Goal: Information Seeking & Learning: Check status

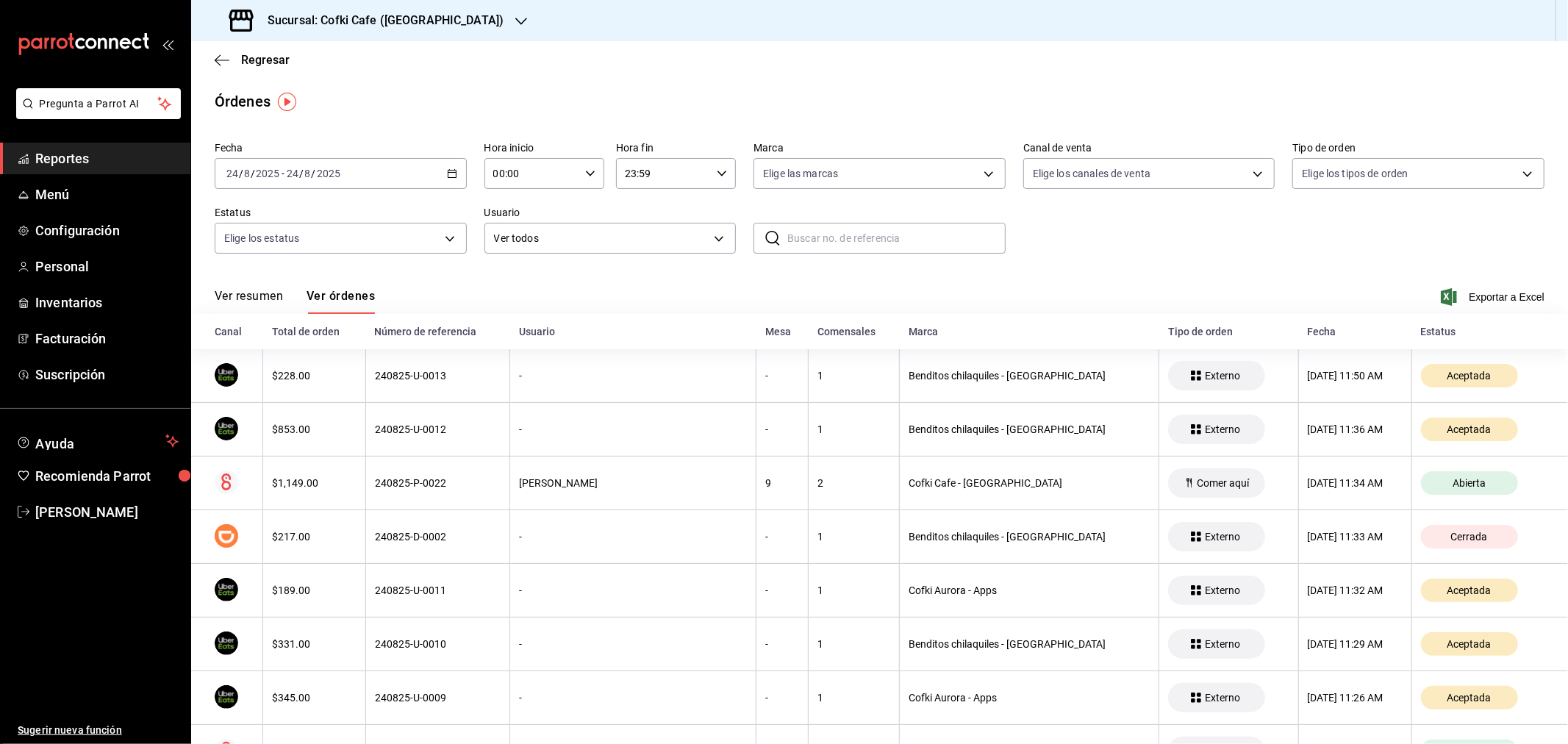
click at [245, 297] on button "Ver resumen" at bounding box center [249, 301] width 68 height 25
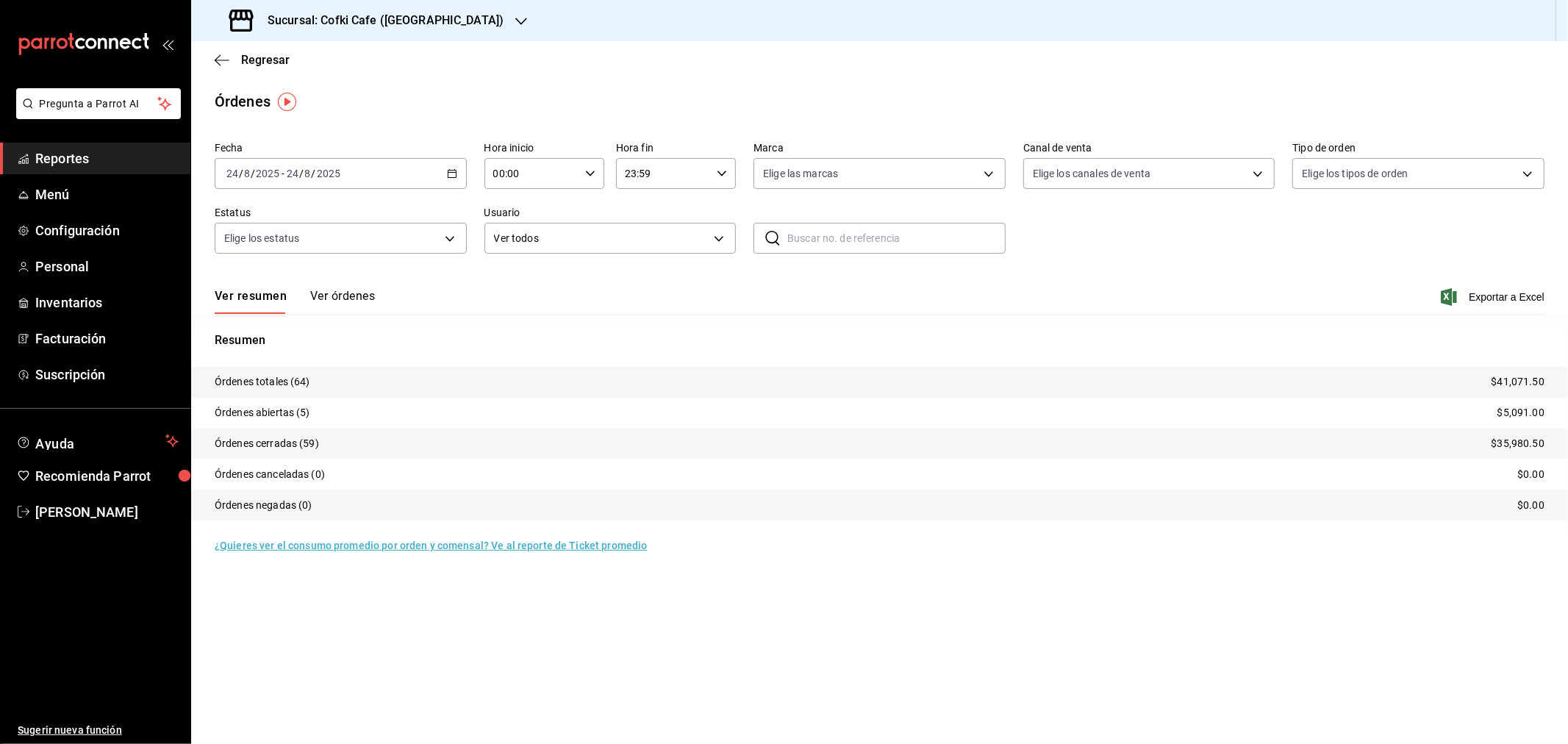
click at [343, 298] on button "Ver órdenes" at bounding box center [342, 301] width 65 height 25
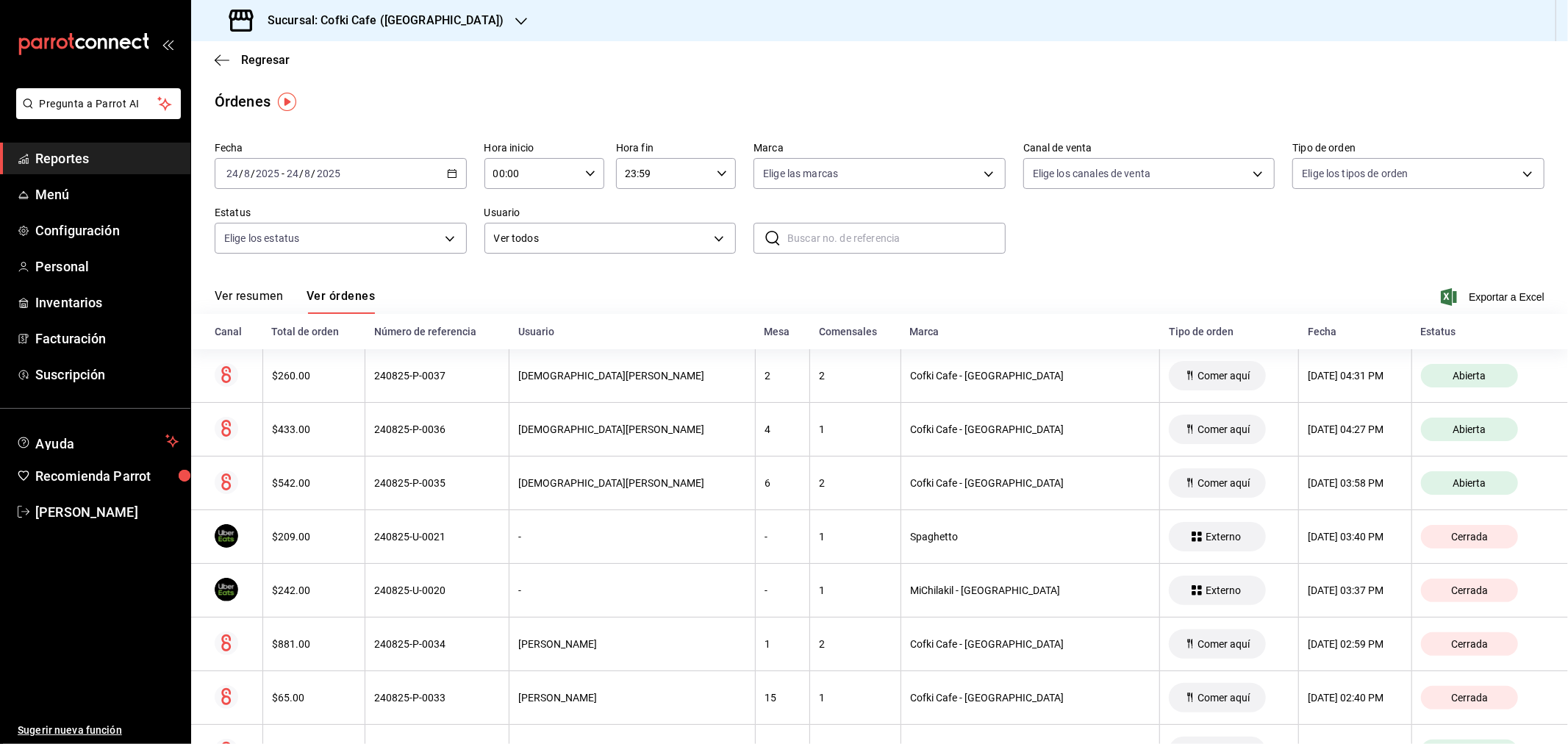
click at [248, 302] on button "Ver resumen" at bounding box center [249, 301] width 68 height 25
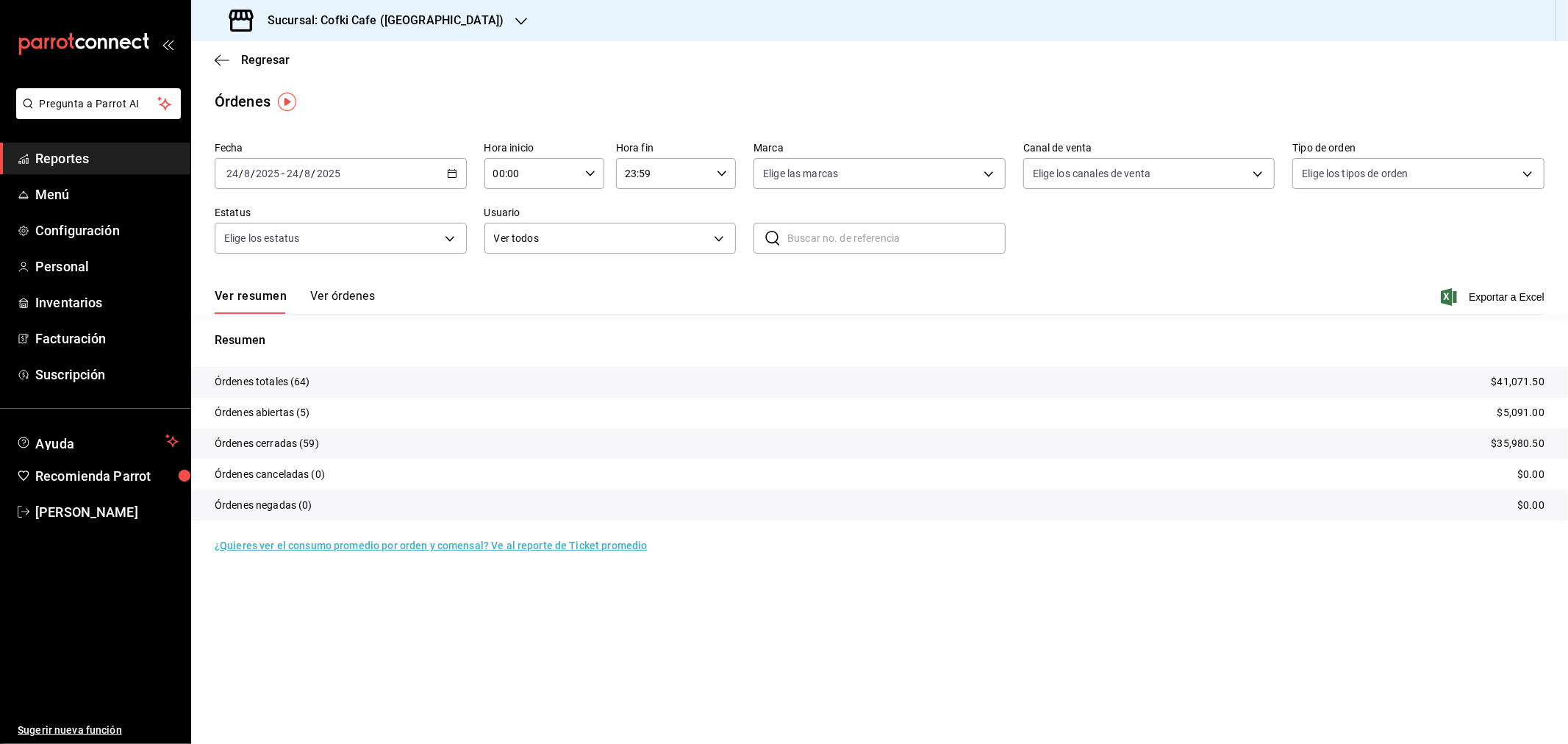
click at [404, 20] on h3 "Sucursal: Cofki Cafe ([GEOGRAPHIC_DATA])" at bounding box center [379, 20] width 248 height 18
click at [333, 56] on span "Cofki Kid-Friendly Café (MTY)" at bounding box center [270, 63] width 136 height 15
click at [331, 302] on button "Ver órdenes" at bounding box center [342, 301] width 65 height 25
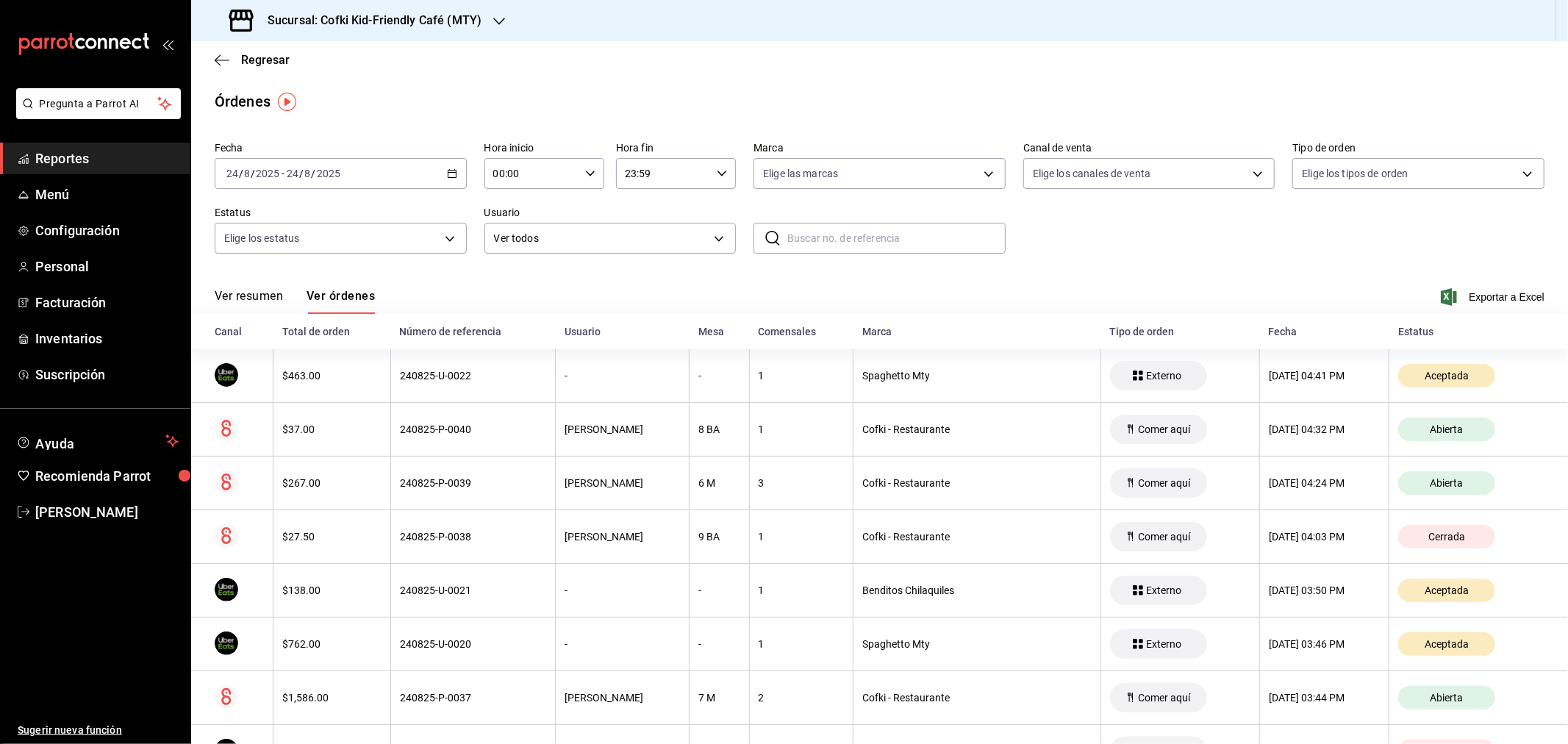
click at [268, 297] on button "Ver resumen" at bounding box center [249, 301] width 68 height 25
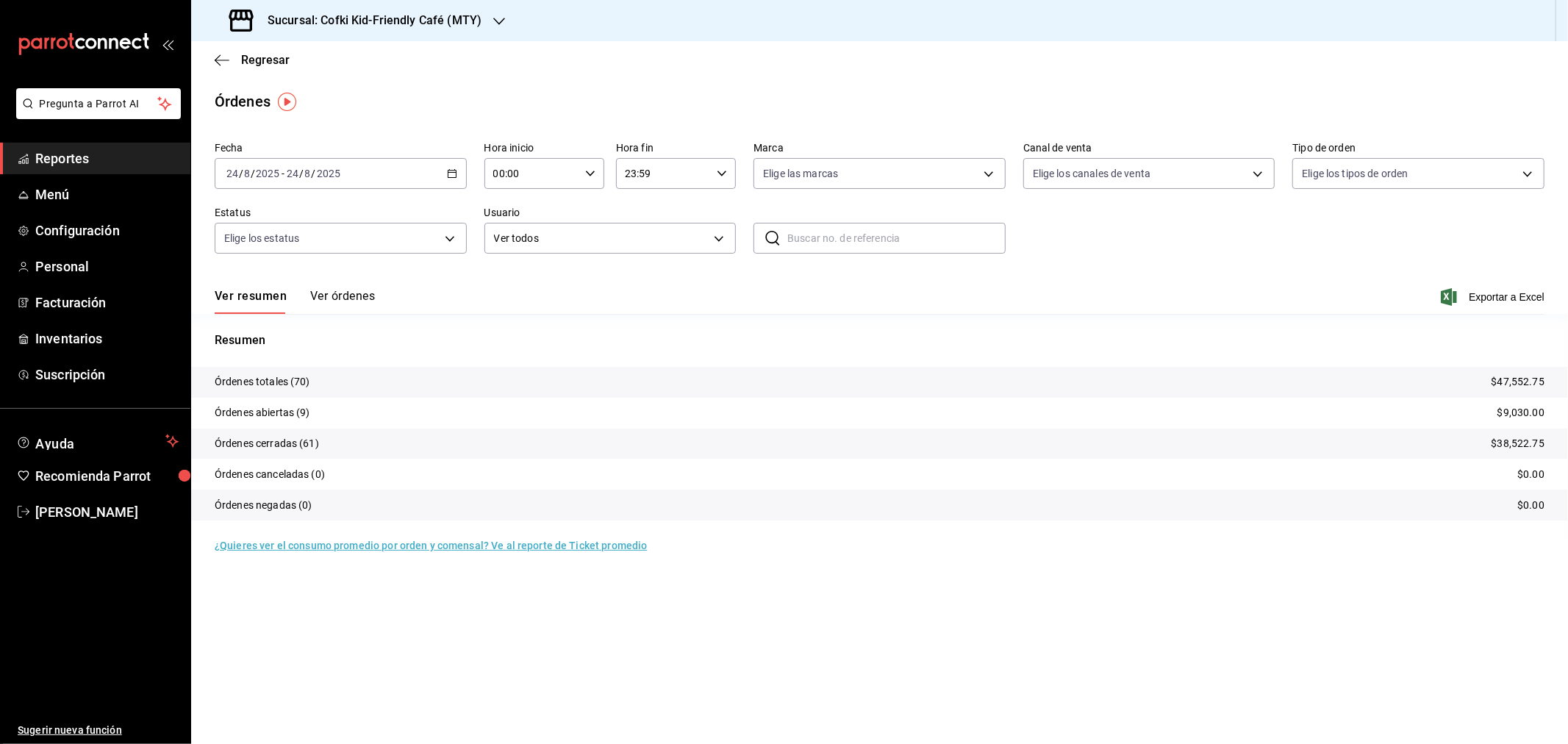
click at [486, 13] on div "Sucursal: Cofki Kid-Friendly Café (MTY)" at bounding box center [356, 20] width 308 height 41
click at [333, 91] on div "Cofki Cafe ([GEOGRAPHIC_DATA])" at bounding box center [301, 96] width 197 height 15
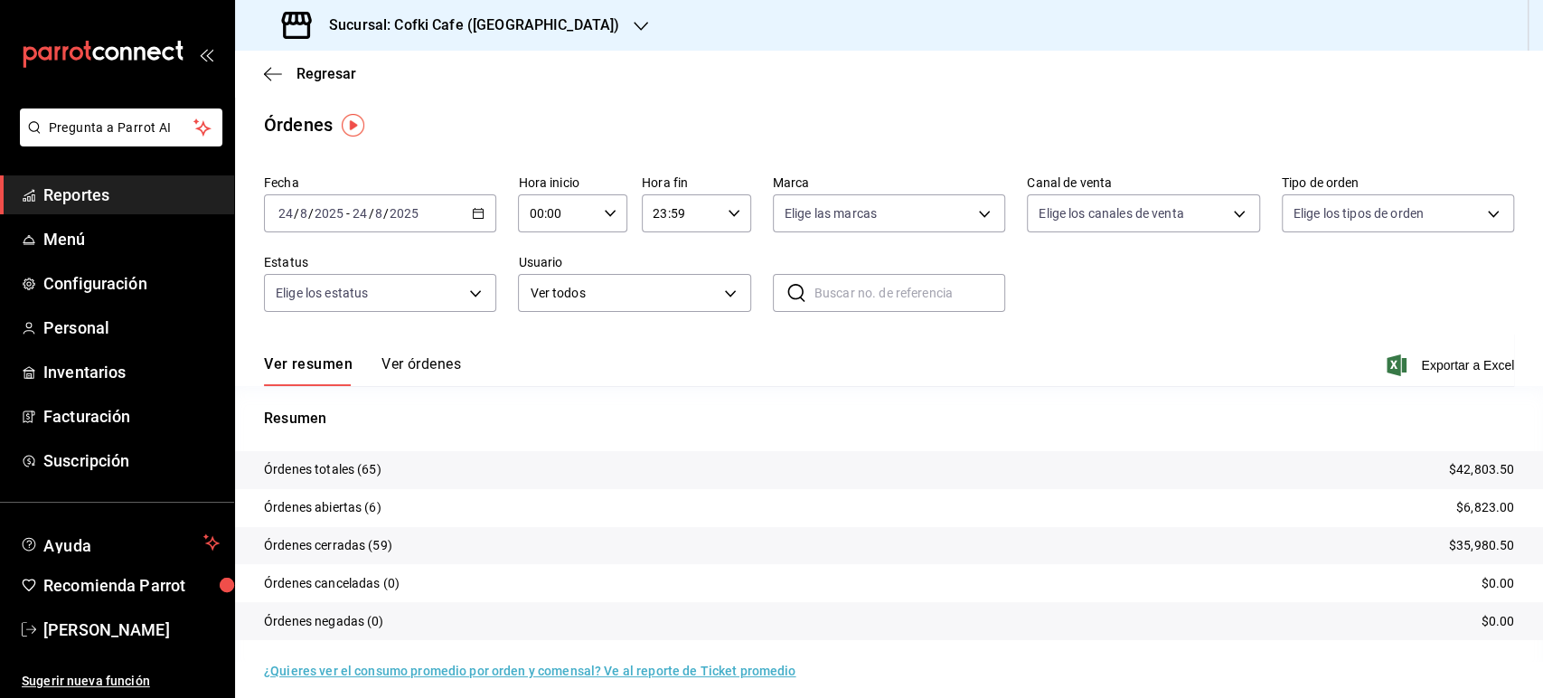
click at [409, 359] on button "Ver órdenes" at bounding box center [421, 370] width 80 height 31
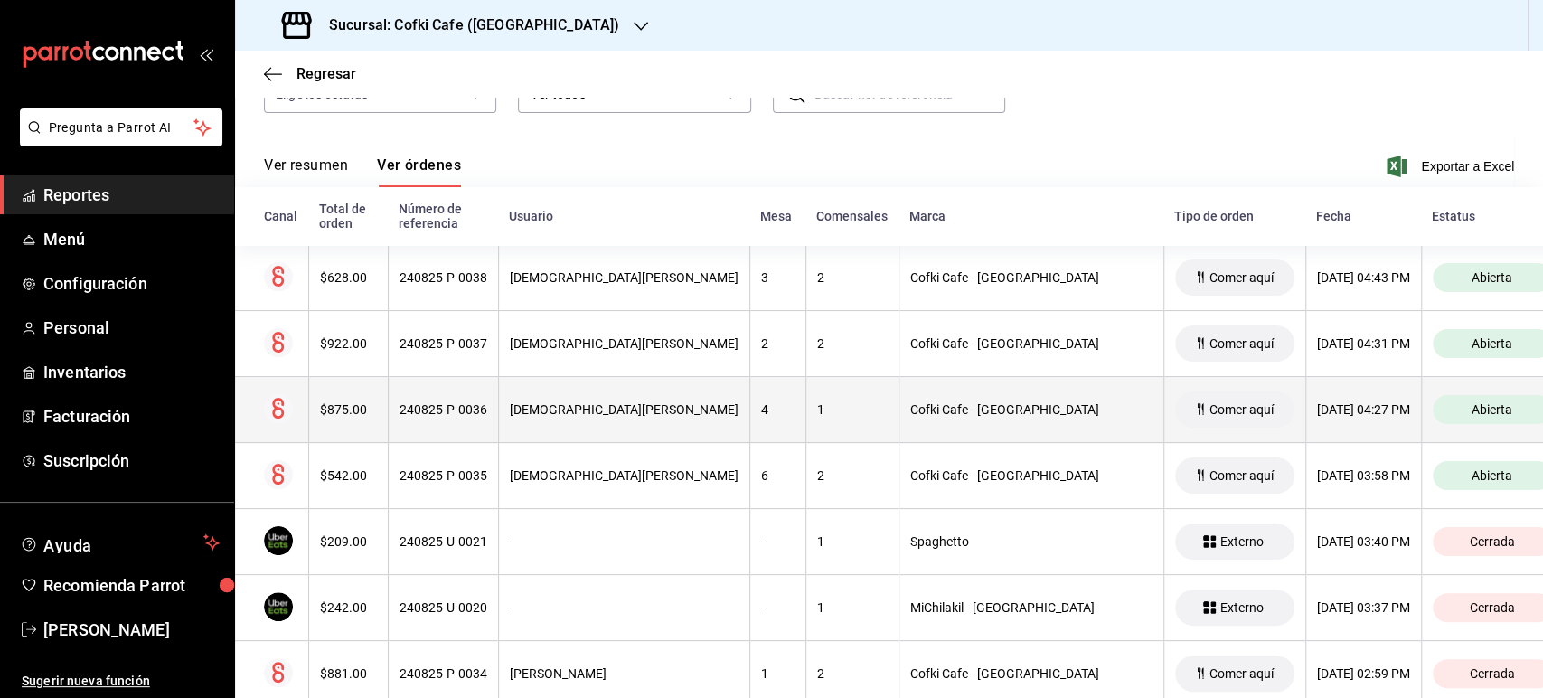
scroll to position [201, 0]
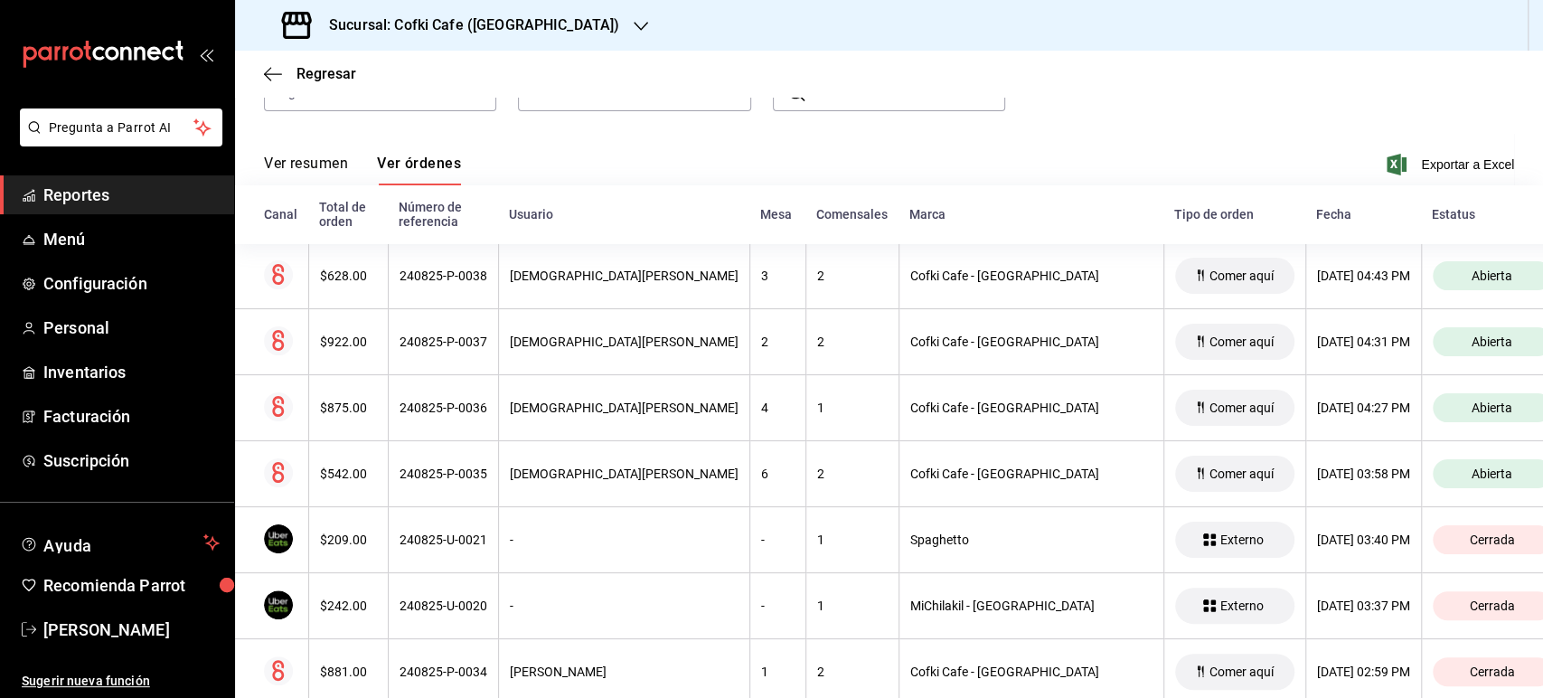
click at [337, 174] on button "Ver resumen" at bounding box center [306, 170] width 84 height 31
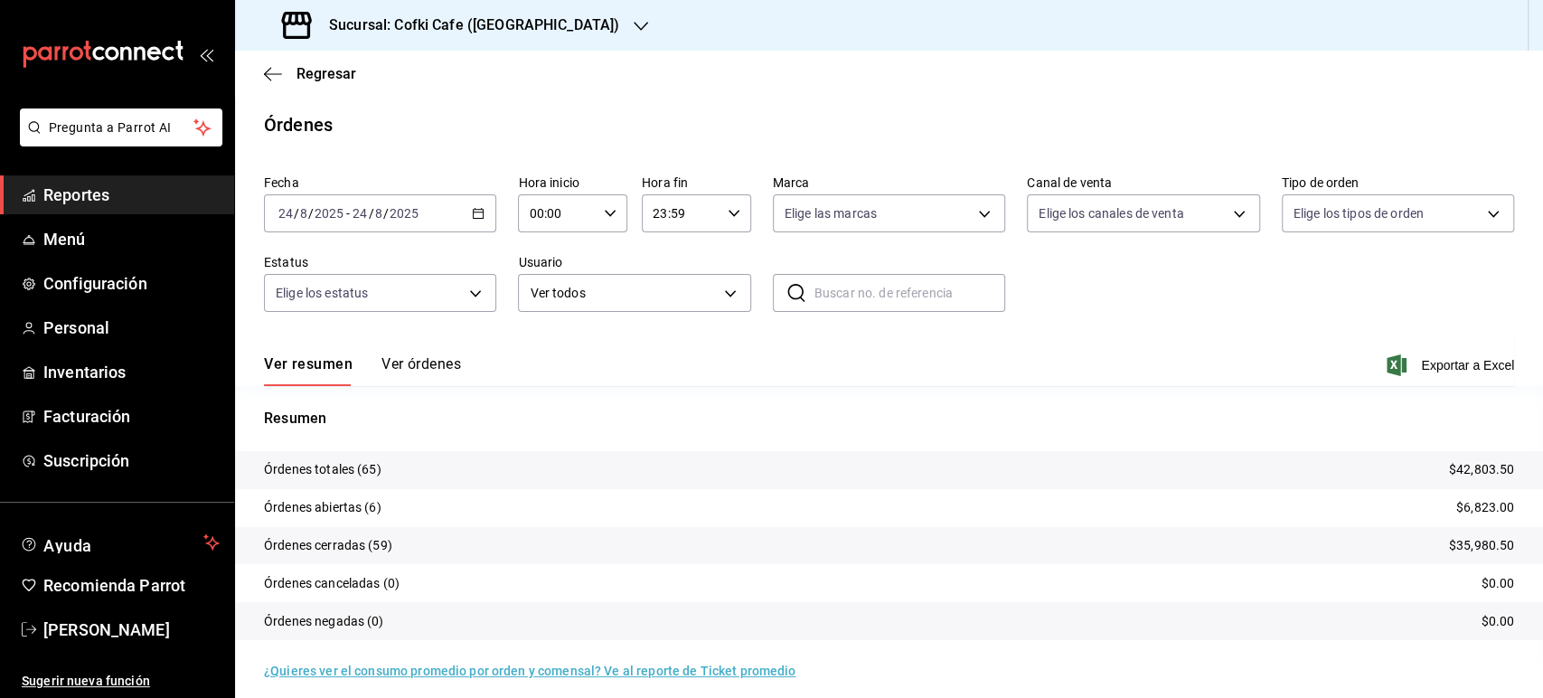
click at [470, 8] on div "Sucursal: Cofki Cafe ([GEOGRAPHIC_DATA])" at bounding box center [452, 25] width 406 height 51
click at [448, 31] on div at bounding box center [771, 349] width 1543 height 698
click at [448, 31] on h3 "Sucursal: Cofki Cafe ([GEOGRAPHIC_DATA])" at bounding box center [466, 25] width 305 height 22
click at [427, 79] on div "Cofki Kid-Friendly Café (MTY)" at bounding box center [370, 78] width 242 height 19
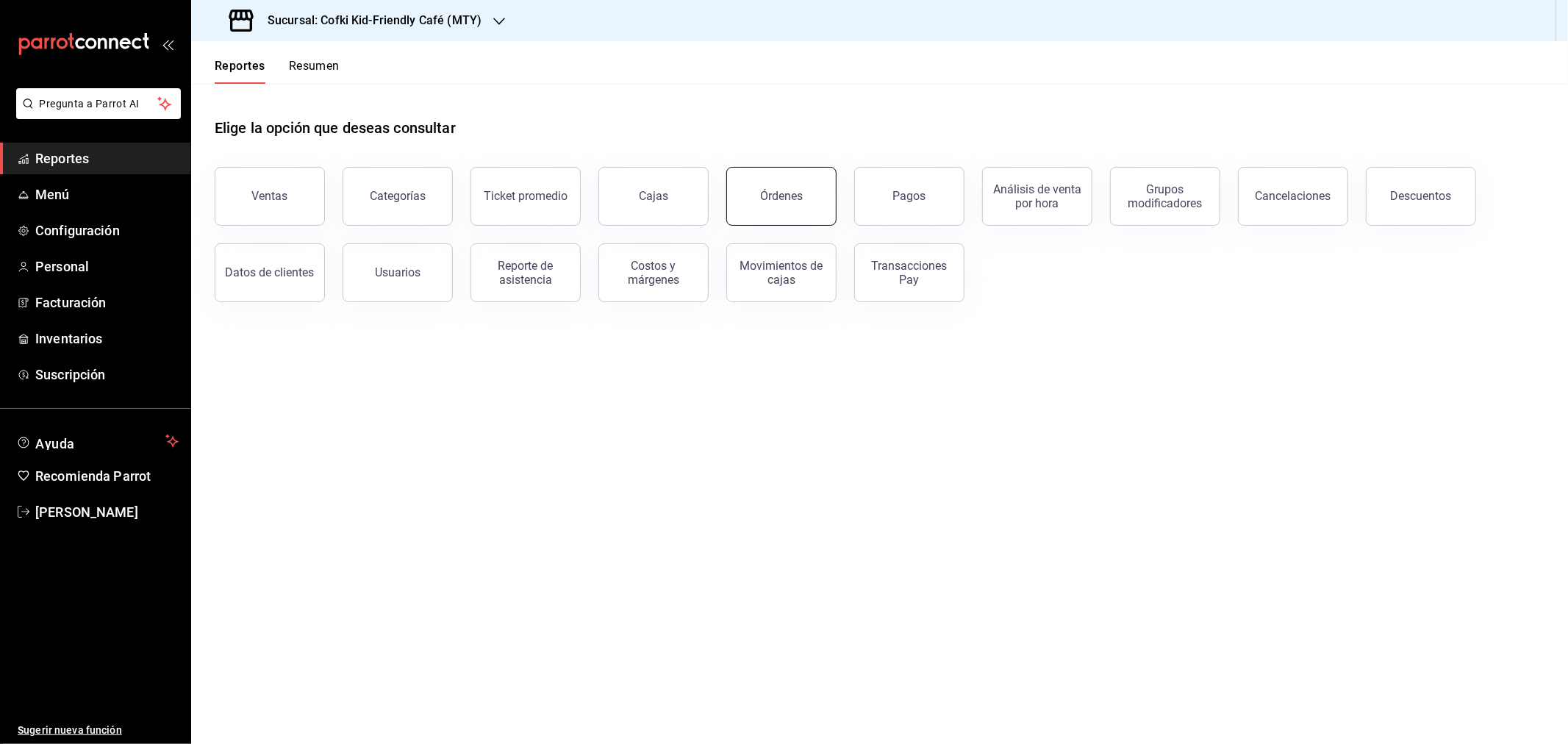
click at [784, 202] on div "Órdenes" at bounding box center [781, 195] width 42 height 14
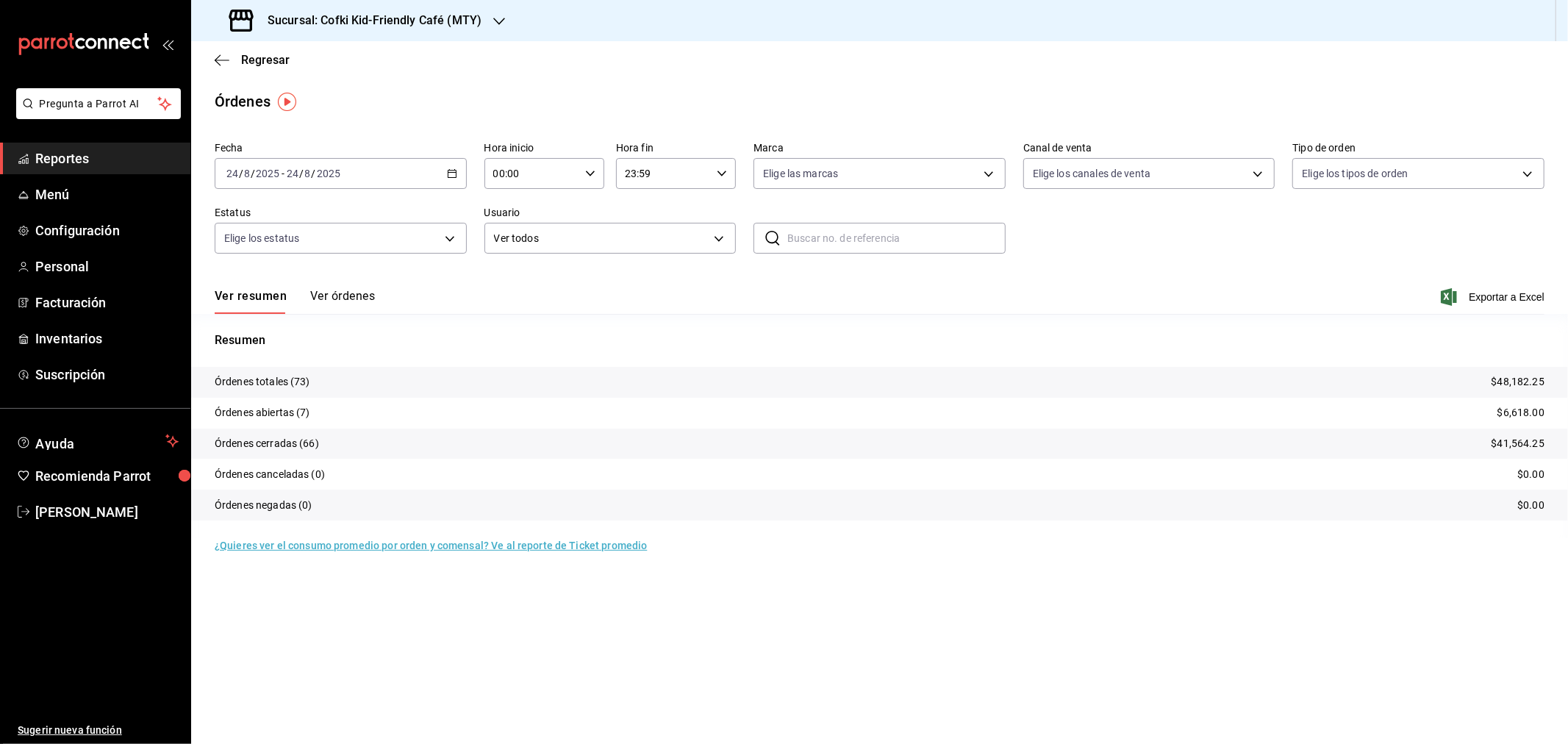
click at [333, 304] on button "Ver órdenes" at bounding box center [342, 301] width 65 height 25
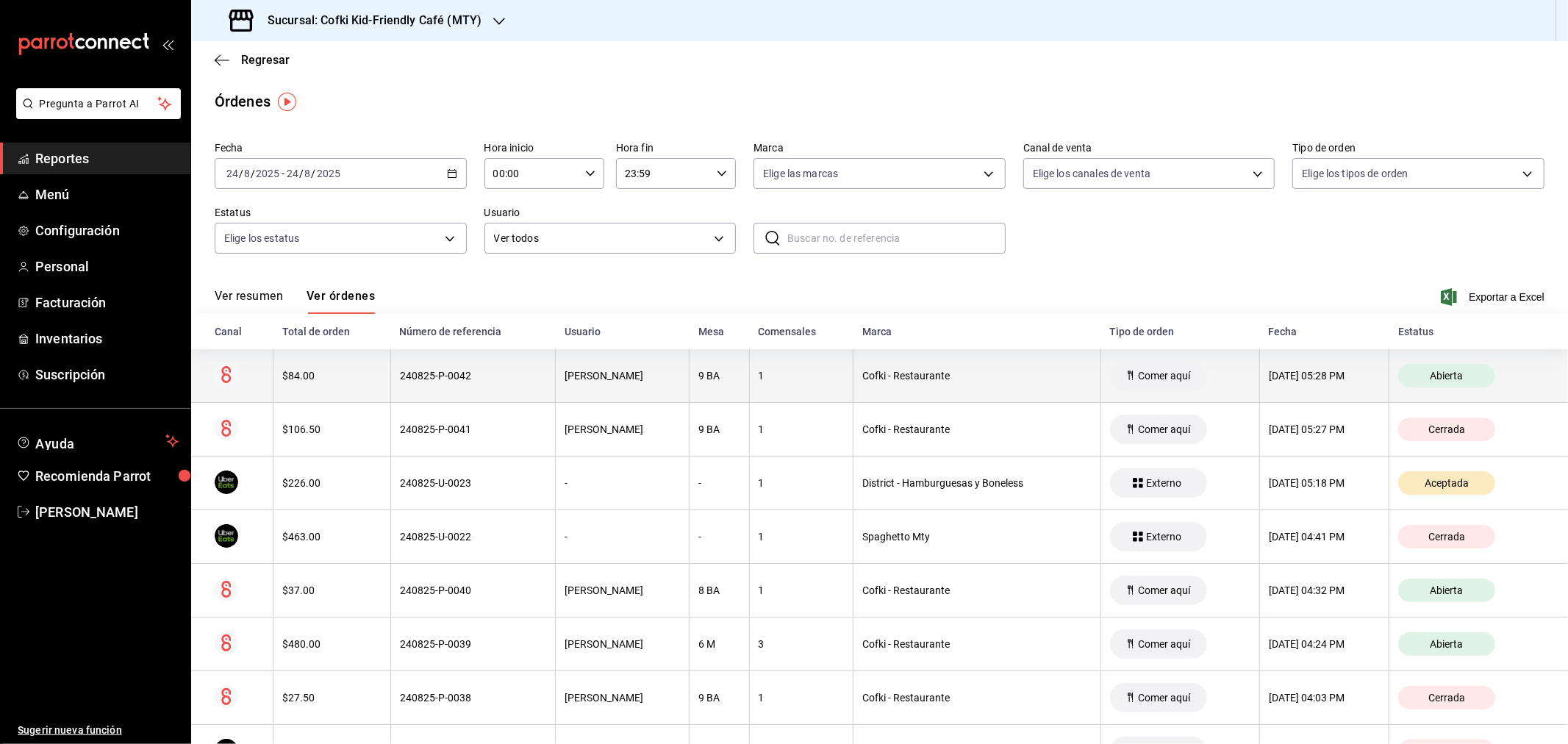
click at [325, 383] on th "$84.00" at bounding box center [332, 376] width 118 height 54
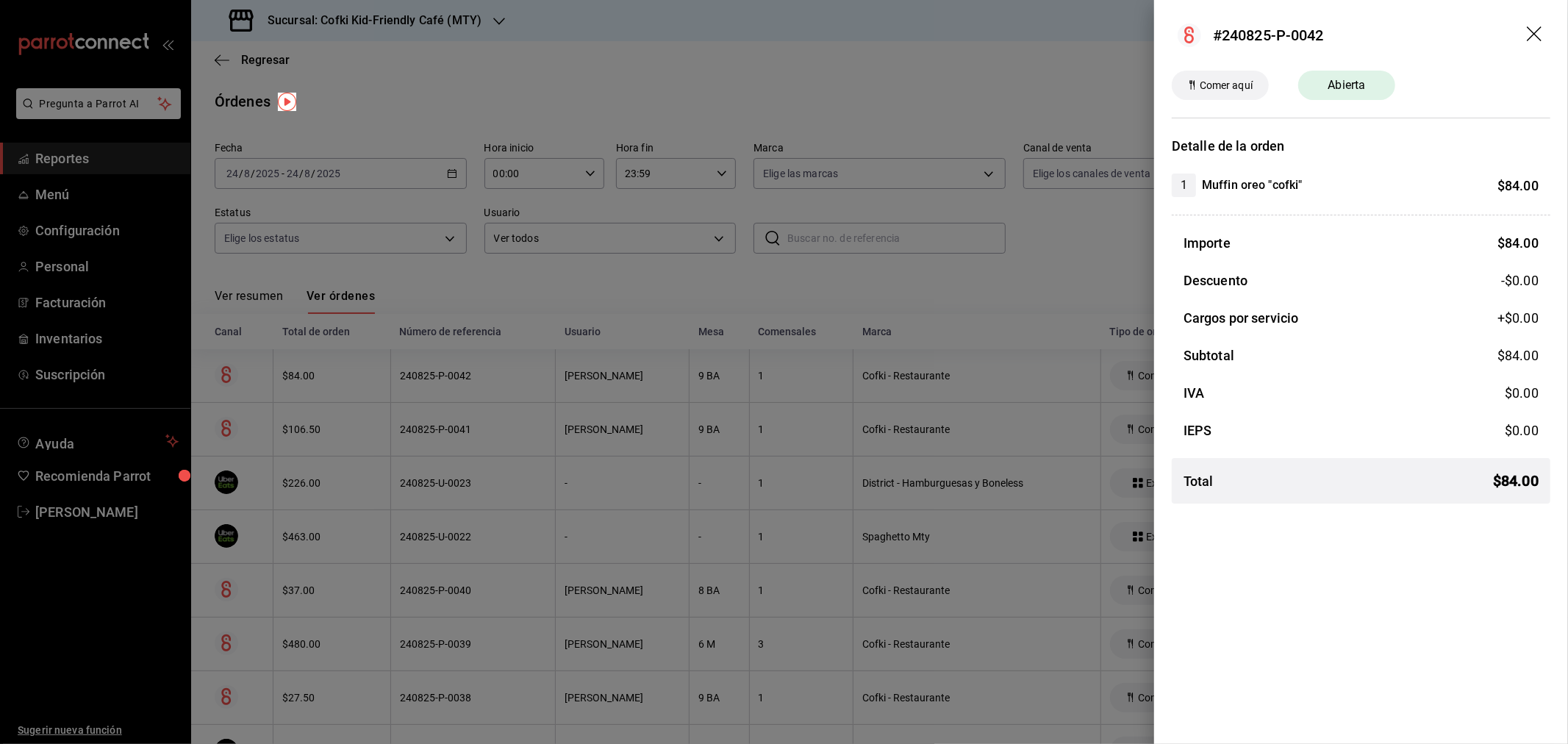
click at [1531, 39] on icon "drag" at bounding box center [1535, 36] width 18 height 18
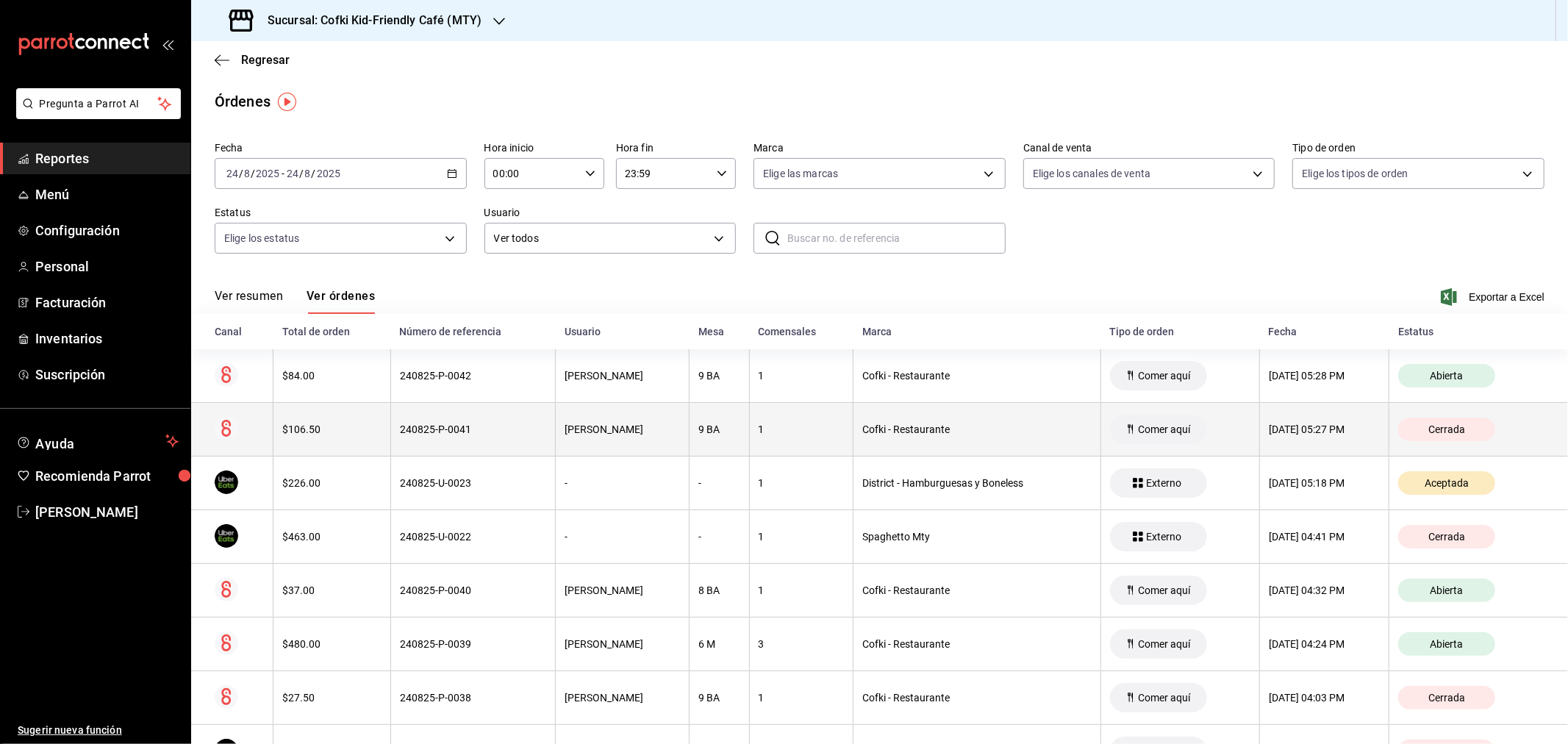
click at [333, 424] on div "$106.50" at bounding box center [332, 429] width 99 height 11
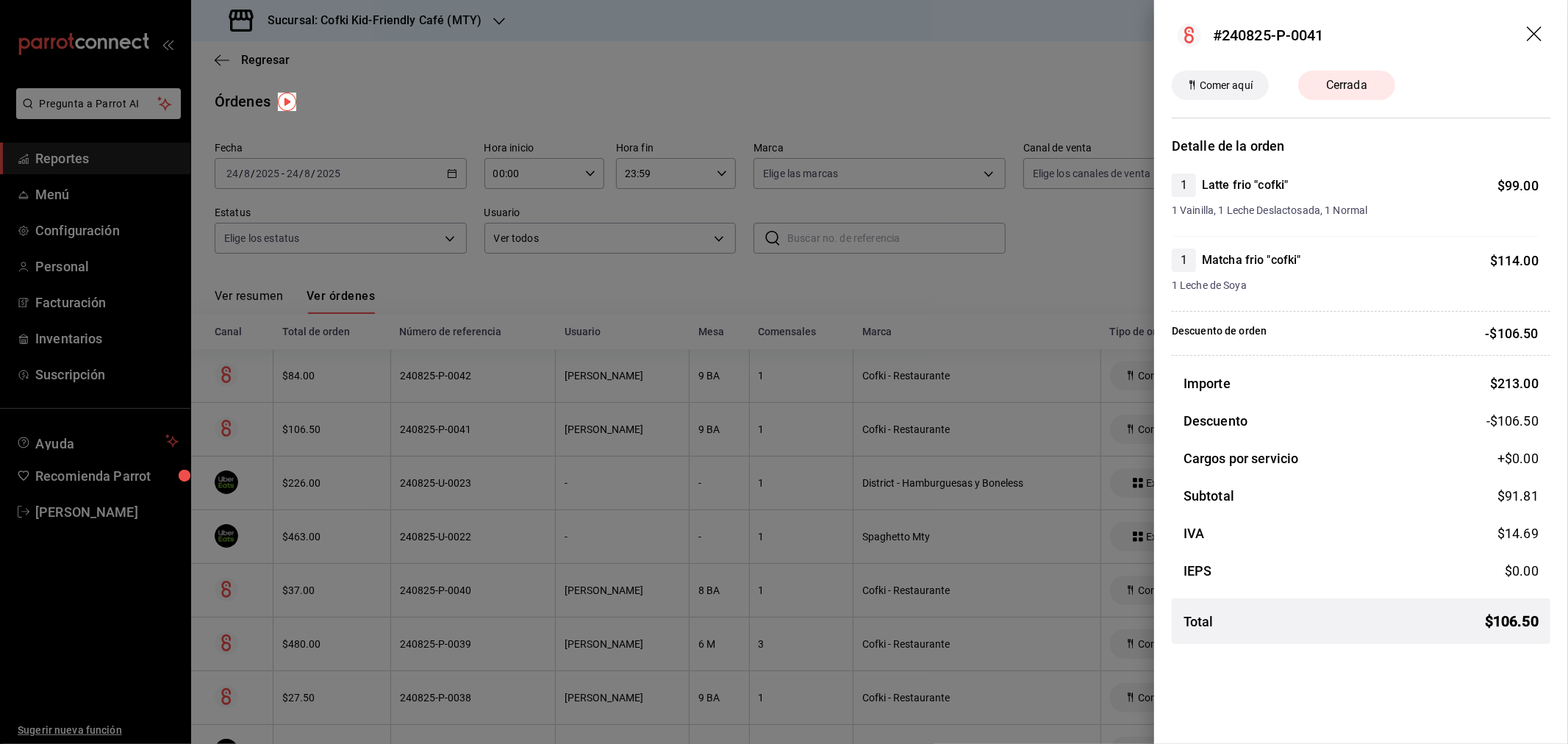
click at [1530, 27] on icon "drag" at bounding box center [1535, 36] width 18 height 18
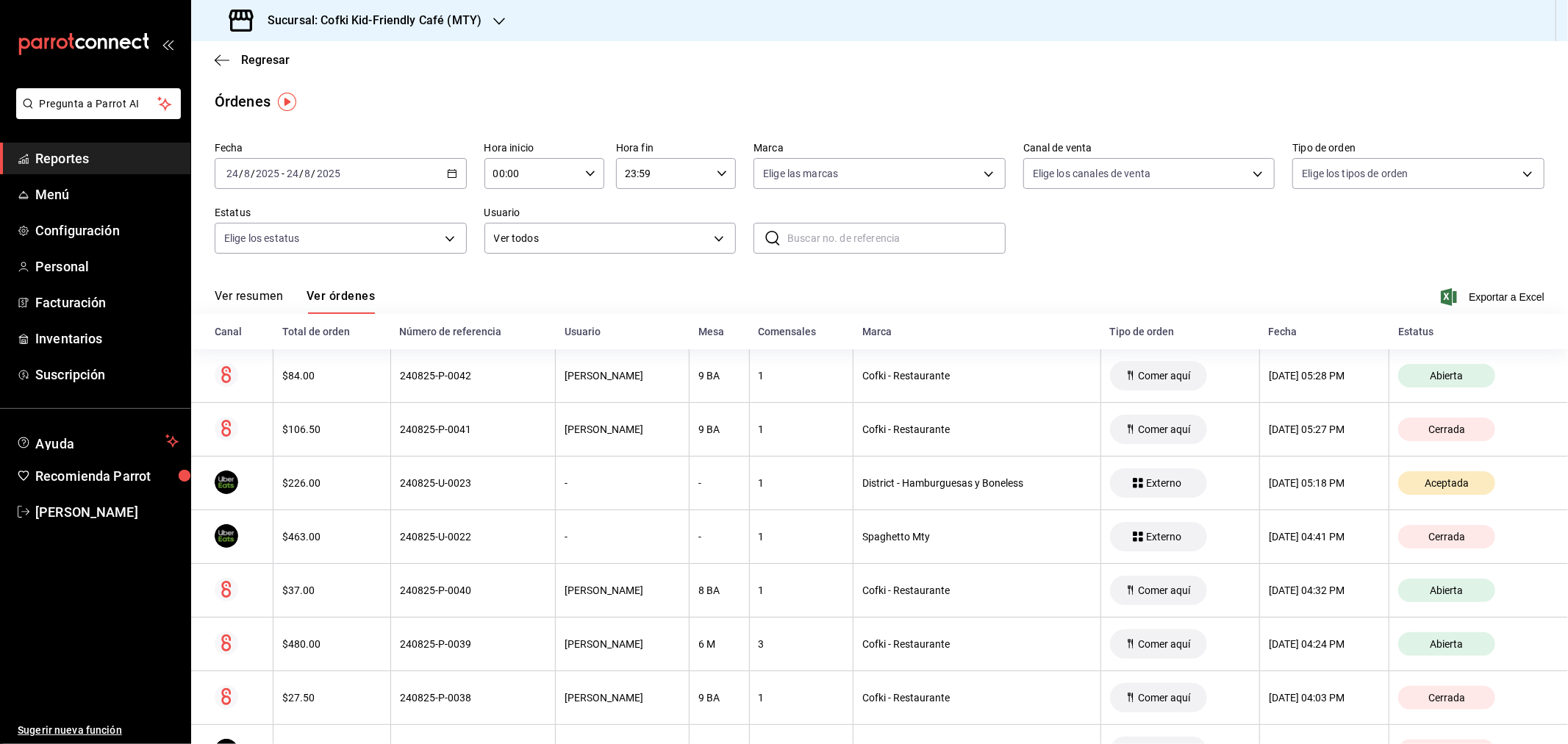
click at [269, 289] on button "Ver resumen" at bounding box center [249, 301] width 68 height 25
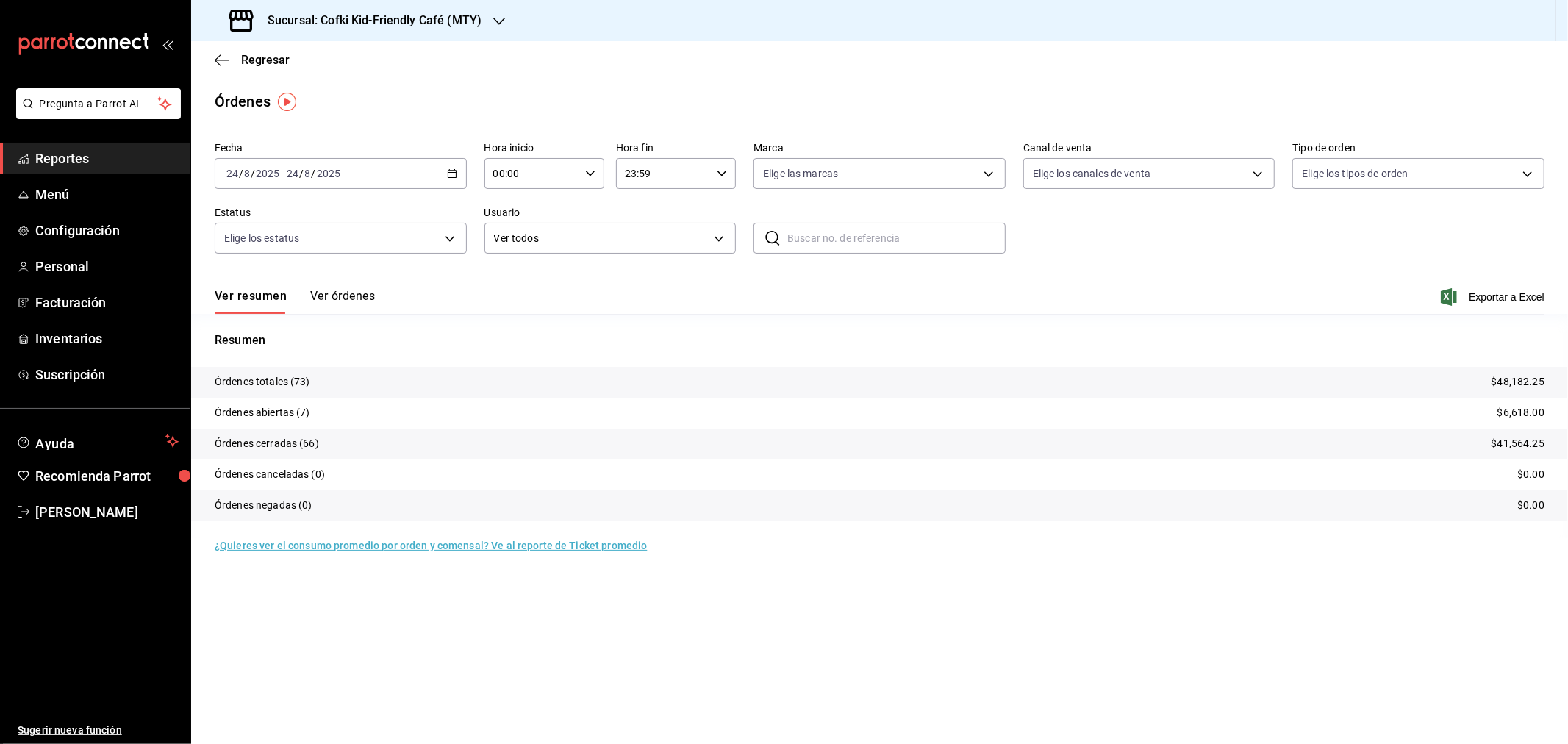
click at [462, 20] on h3 "Sucursal: Cofki Kid-Friendly Café (MTY)" at bounding box center [368, 20] width 225 height 18
click at [337, 98] on div "Cofki Cafe ([GEOGRAPHIC_DATA])" at bounding box center [301, 96] width 197 height 15
click at [329, 294] on button "Ver órdenes" at bounding box center [342, 301] width 65 height 25
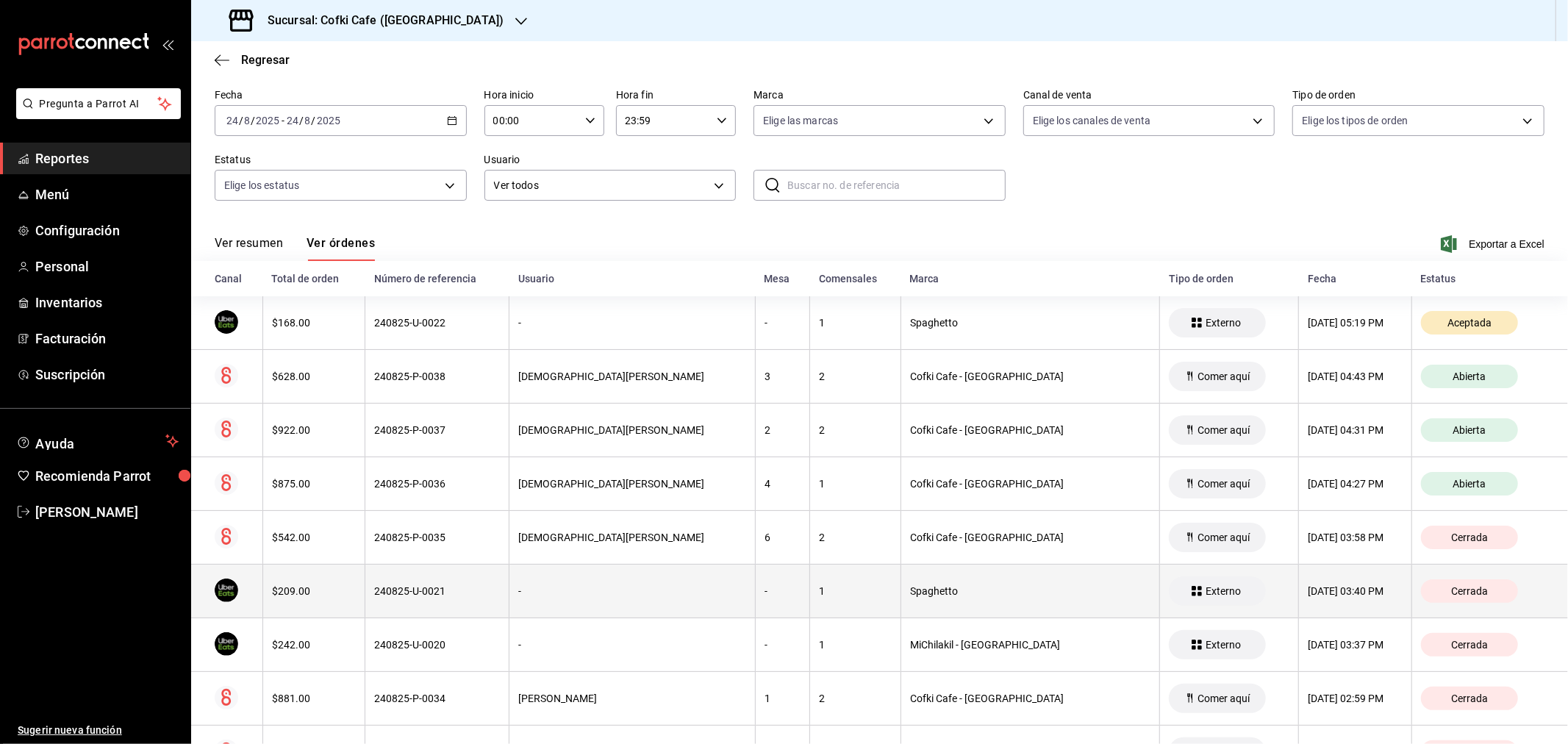
scroll to position [81, 0]
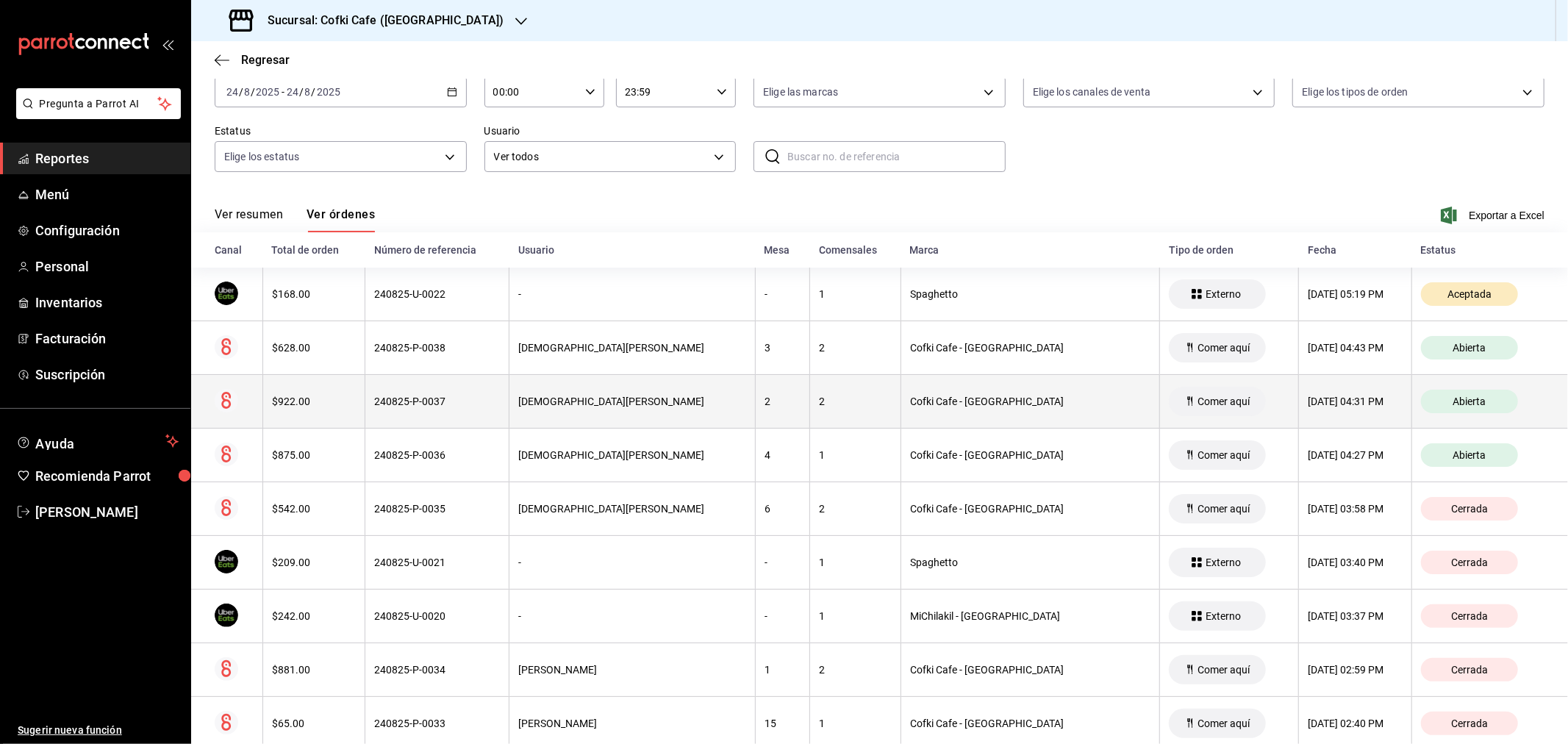
click at [290, 402] on div "$922.00" at bounding box center [313, 401] width 84 height 11
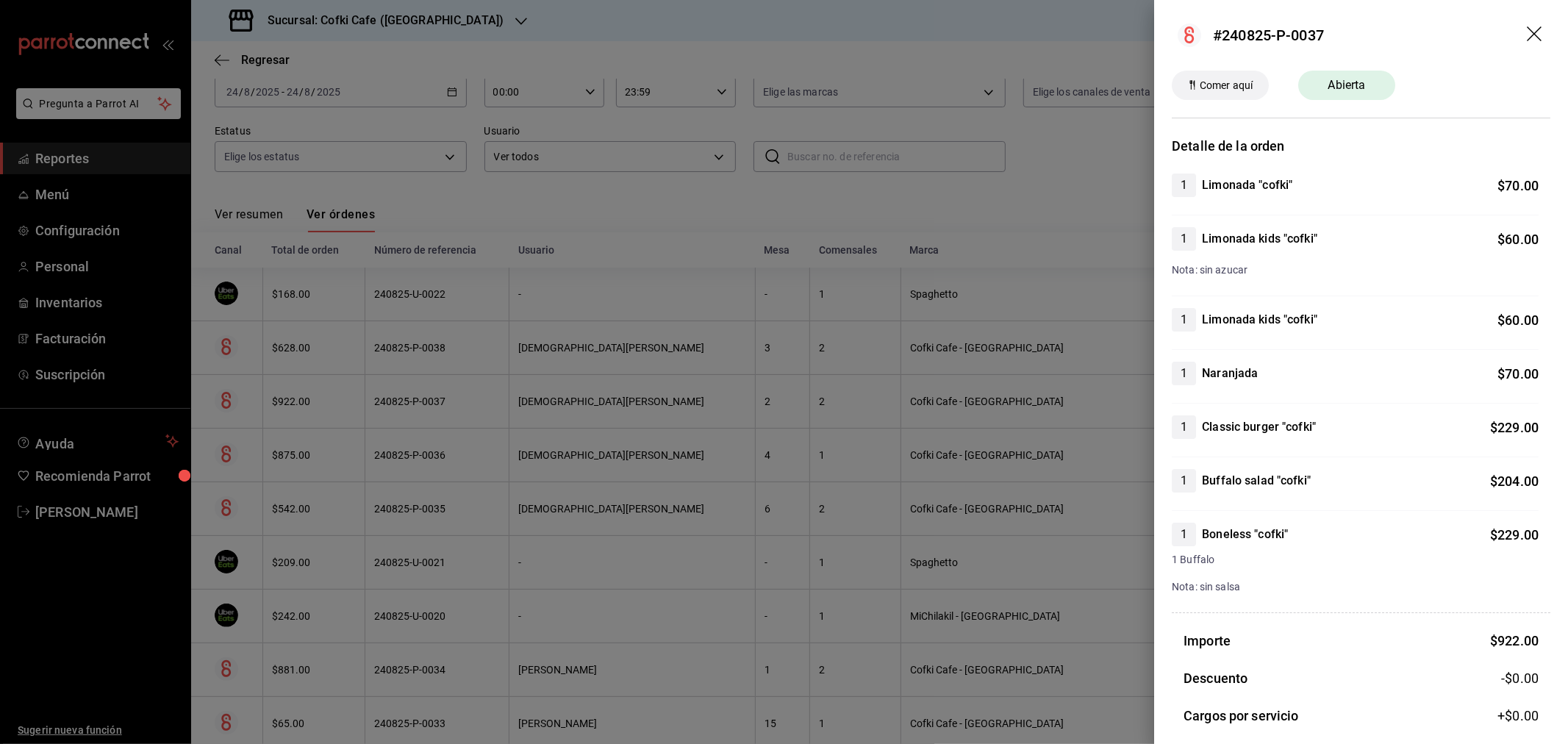
click at [1527, 34] on icon "drag" at bounding box center [1535, 36] width 18 height 18
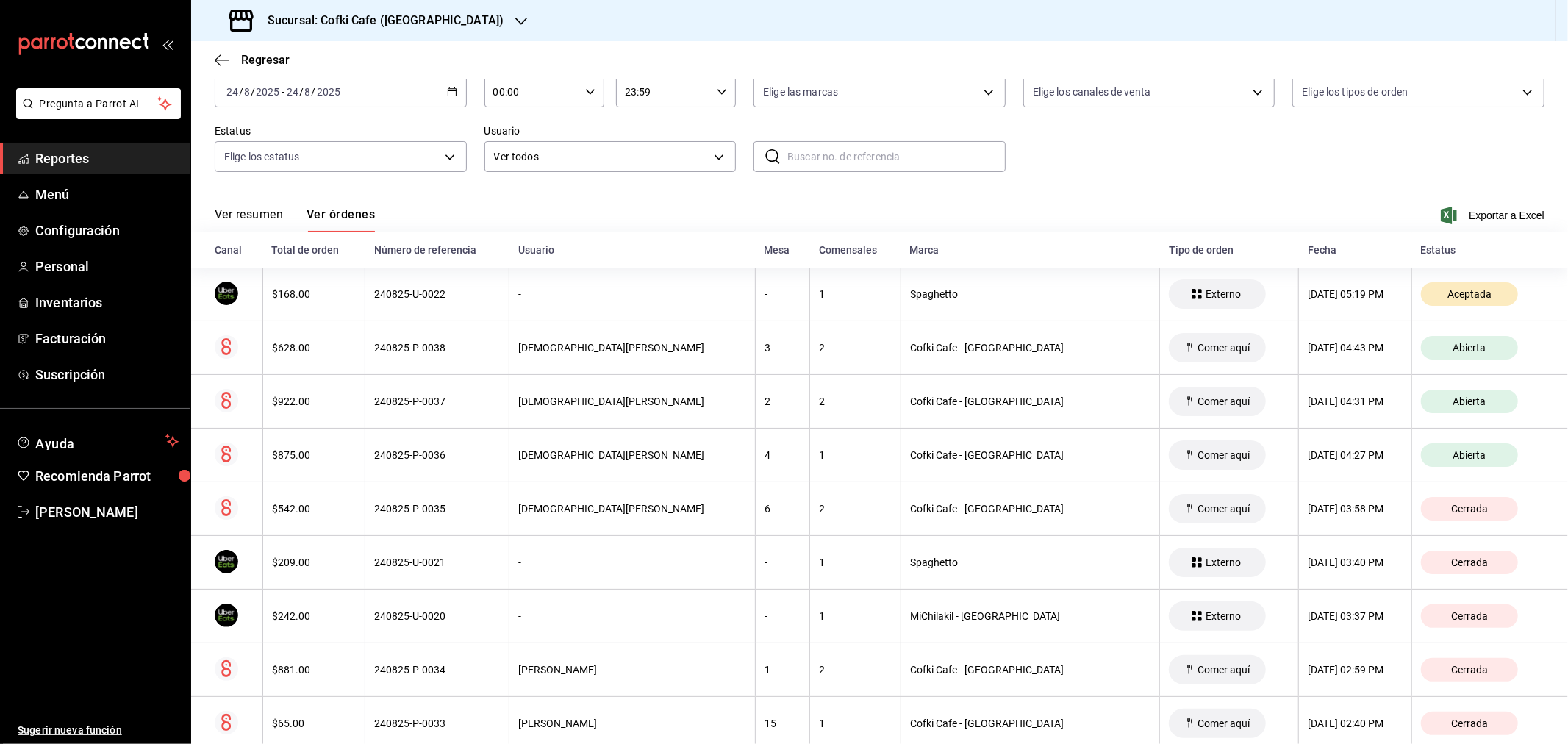
click at [241, 218] on button "Ver resumen" at bounding box center [249, 220] width 68 height 25
